Goal: Navigation & Orientation: Go to known website

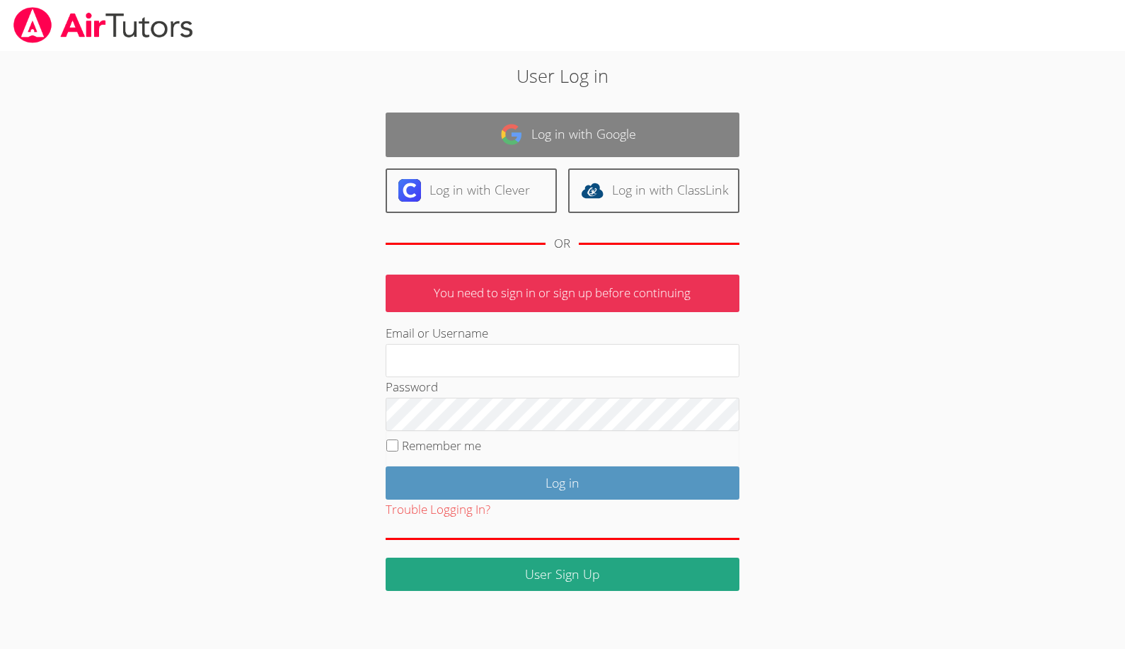
type input "[EMAIL_ADDRESS][DOMAIN_NAME]"
click at [457, 120] on link "Log in with Google" at bounding box center [563, 135] width 354 height 45
